Goal: Transaction & Acquisition: Book appointment/travel/reservation

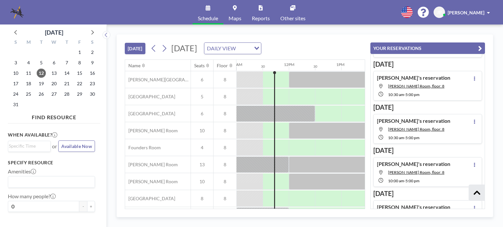
scroll to position [213, 0]
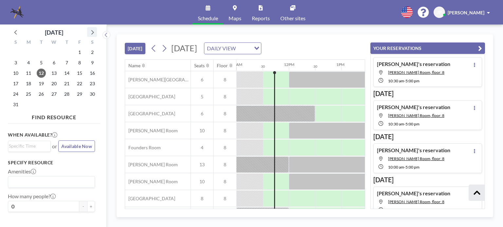
click at [93, 34] on icon at bounding box center [92, 32] width 9 height 9
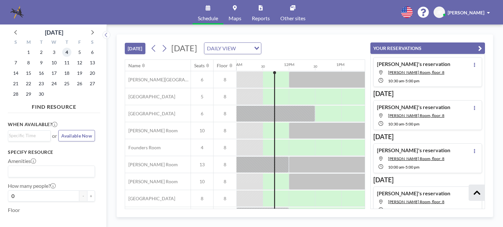
click at [65, 52] on span "4" at bounding box center [66, 52] width 9 height 9
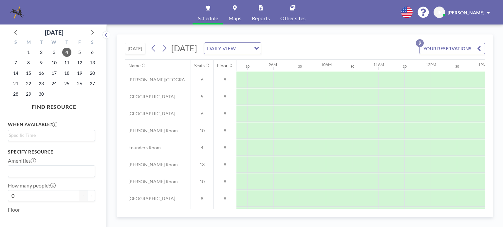
scroll to position [0, 442]
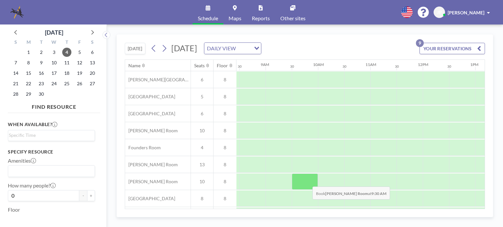
click at [307, 182] on div at bounding box center [304, 182] width 26 height 16
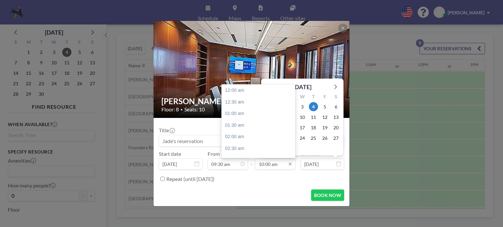
scroll to position [233, 0]
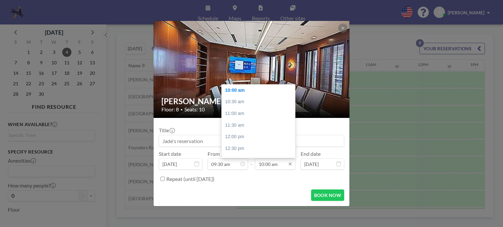
click at [282, 165] on input "10:00 am" at bounding box center [275, 164] width 40 height 11
click at [251, 129] on div "05:00 pm" at bounding box center [259, 128] width 77 height 12
type input "05:00 pm"
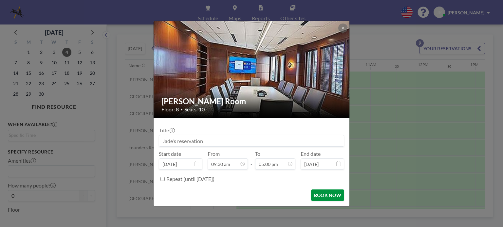
scroll to position [396, 0]
click at [330, 195] on button "BOOK NOW" at bounding box center [327, 195] width 33 height 11
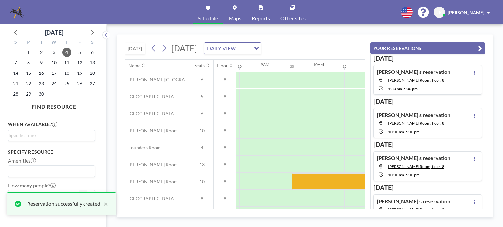
scroll to position [237, 0]
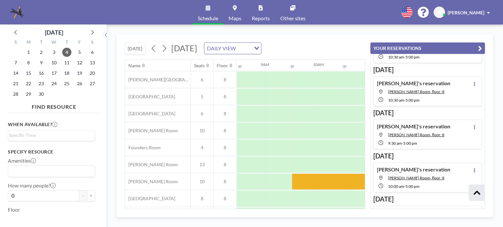
click at [126, 48] on button "[DATE]" at bounding box center [135, 48] width 21 height 11
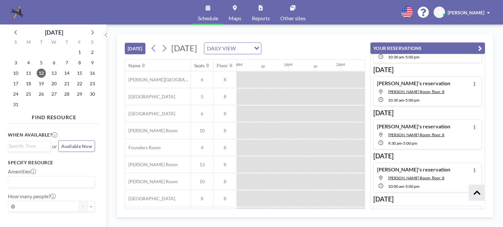
scroll to position [0, 576]
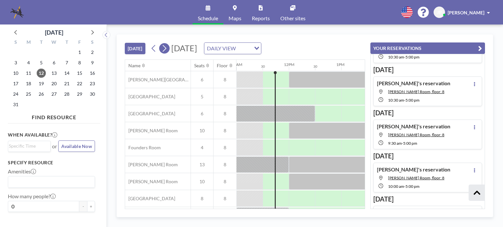
click at [167, 49] on icon at bounding box center [164, 49] width 6 height 10
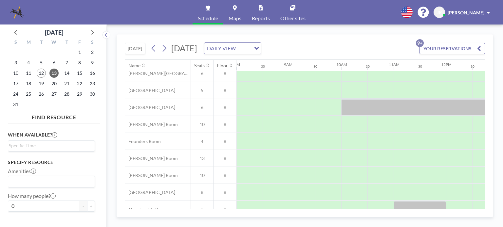
scroll to position [0, 419]
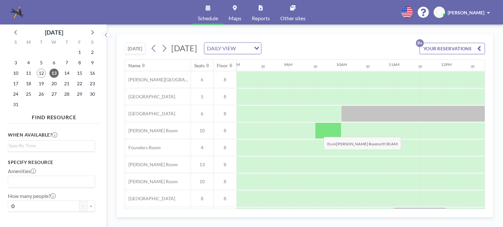
click at [318, 132] on div at bounding box center [328, 131] width 26 height 16
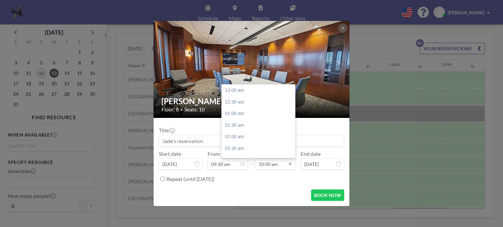
scroll to position [233, 0]
click at [271, 165] on input "10:00 am" at bounding box center [275, 164] width 40 height 11
click at [247, 145] on div "05:00 pm" at bounding box center [259, 143] width 77 height 12
type input "05:00 pm"
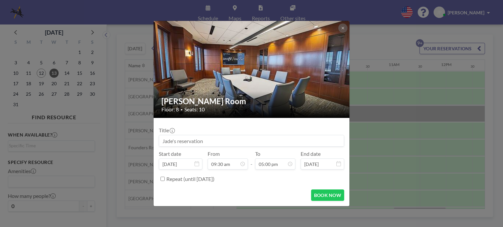
scroll to position [396, 0]
click at [324, 196] on button "BOOK NOW" at bounding box center [327, 195] width 33 height 11
